Goal: Task Accomplishment & Management: Use online tool/utility

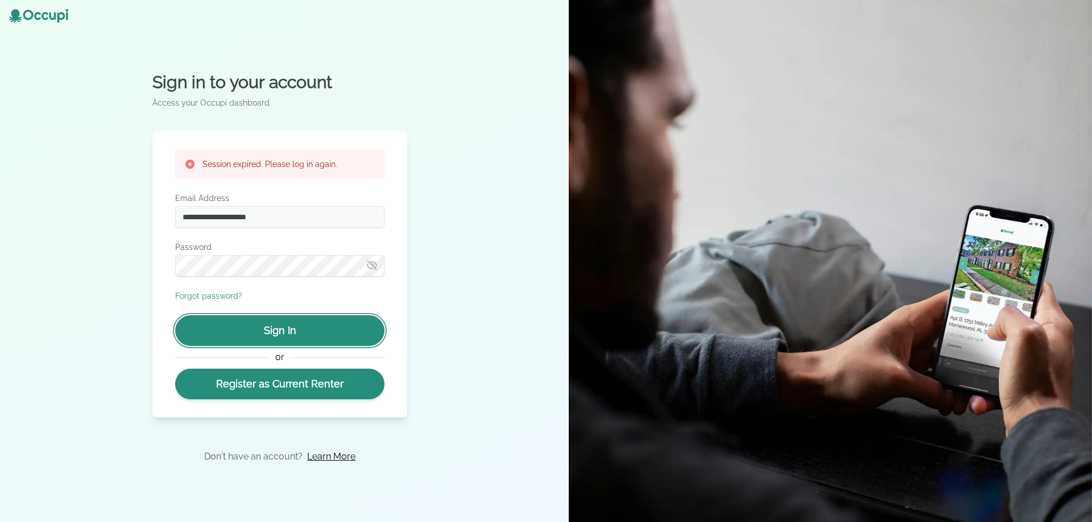
click at [283, 337] on button "Sign In" at bounding box center [279, 331] width 209 height 31
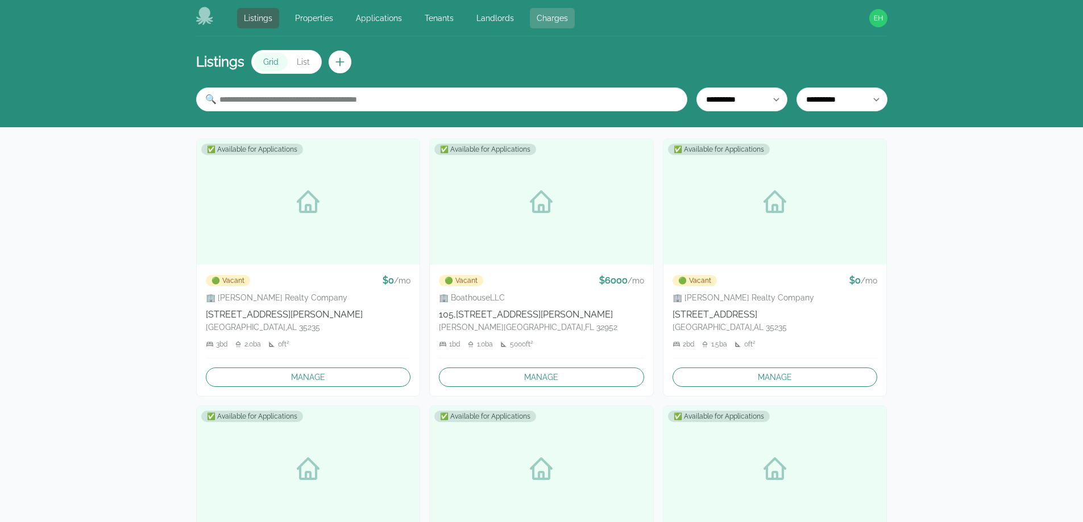
click at [538, 13] on link "Charges" at bounding box center [552, 18] width 45 height 20
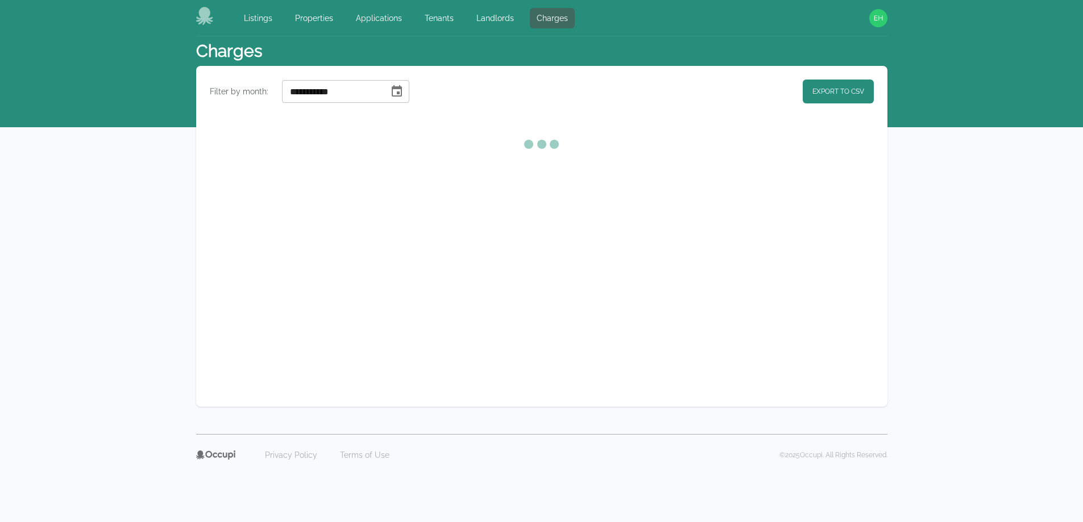
select select "**"
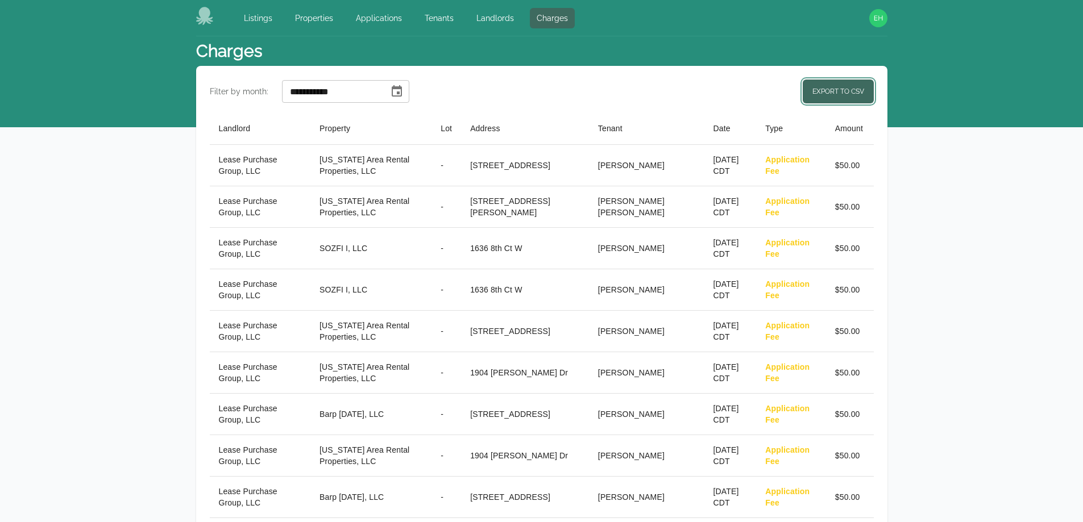
click at [853, 93] on link "Export to CSV" at bounding box center [838, 92] width 71 height 24
